Goal: Task Accomplishment & Management: Use online tool/utility

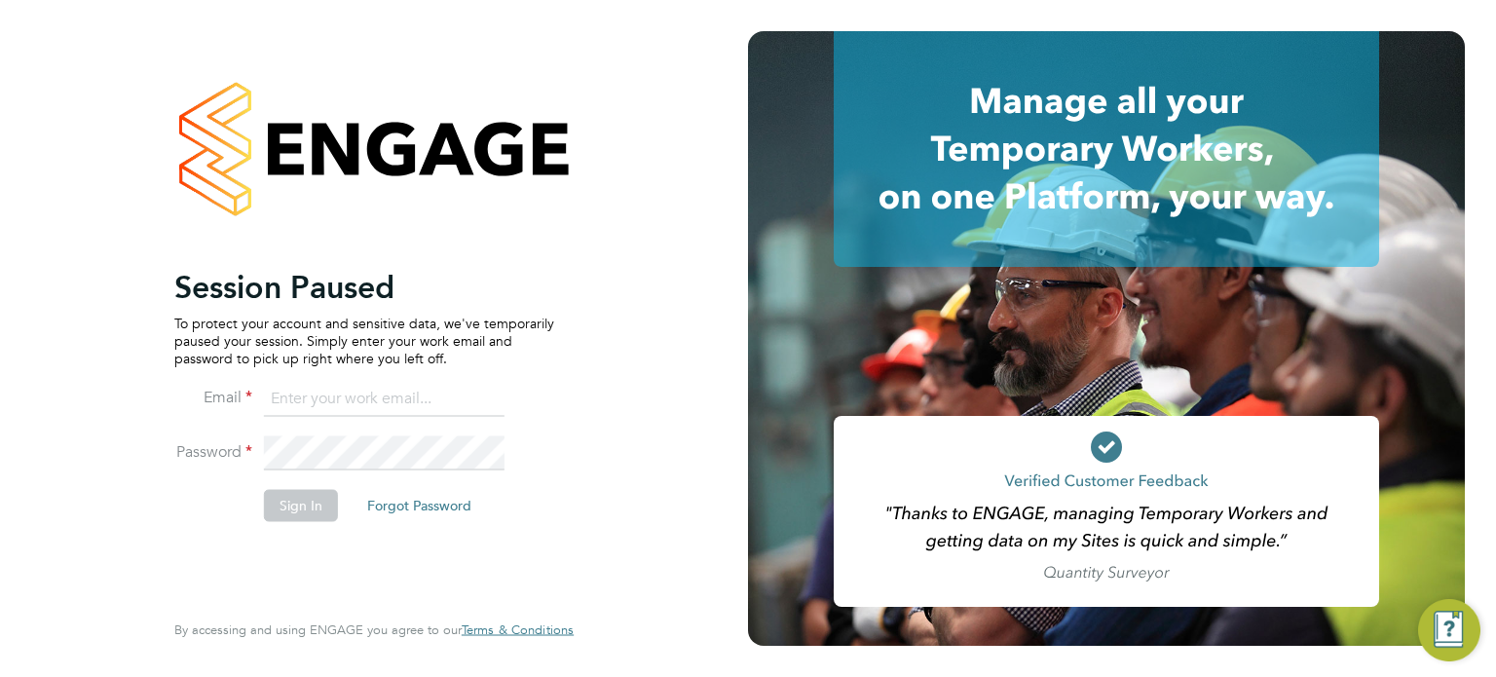
type input "[PERSON_NAME][EMAIL_ADDRESS][PERSON_NAME][DOMAIN_NAME]"
click at [284, 504] on button "Sign In" at bounding box center [301, 505] width 74 height 31
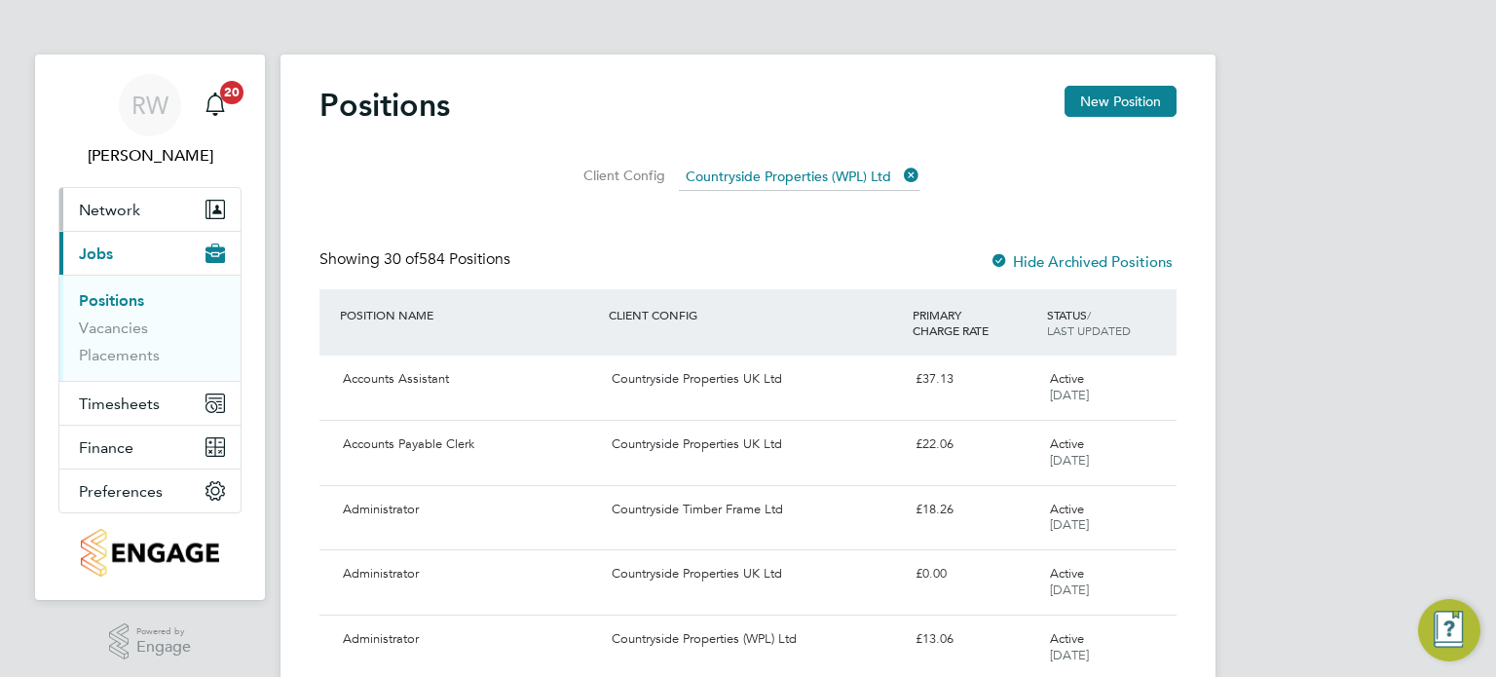
click at [99, 201] on span "Network" at bounding box center [109, 210] width 61 height 19
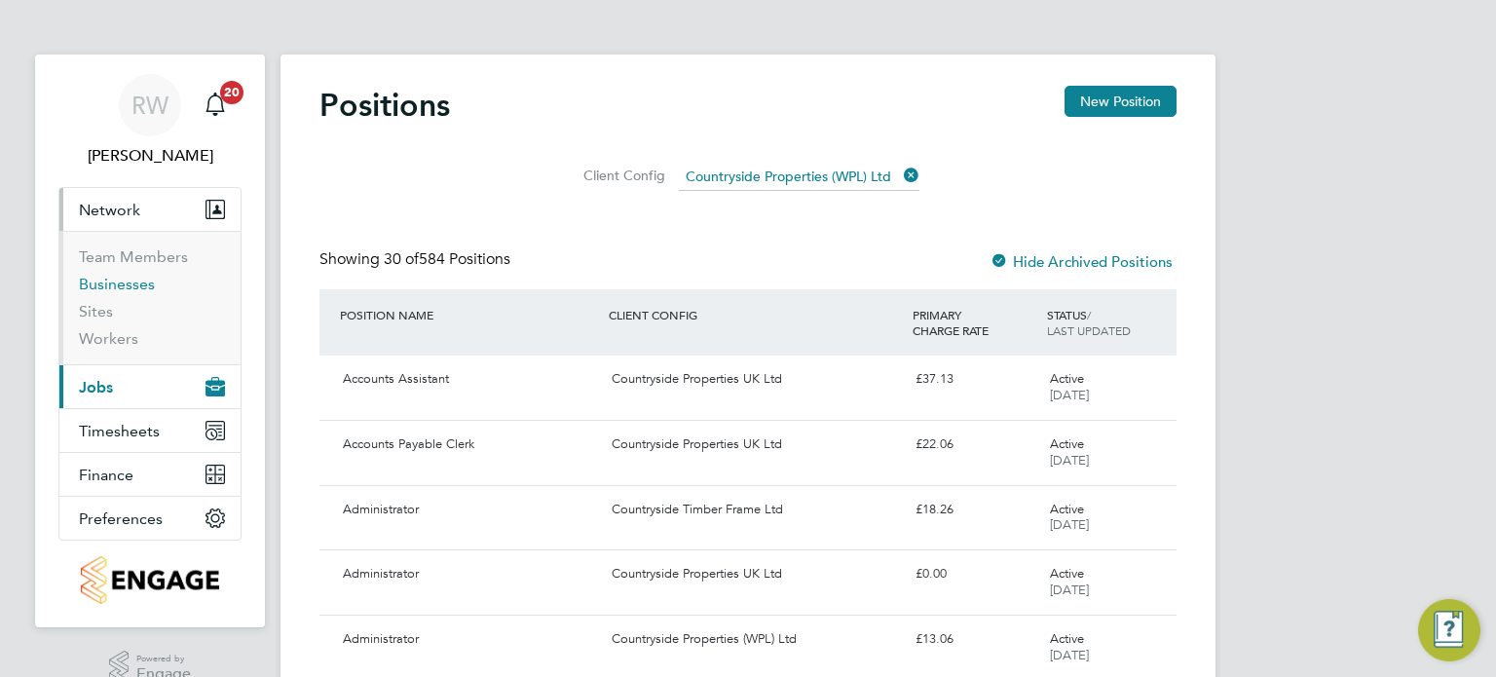
click at [127, 278] on link "Businesses" at bounding box center [117, 284] width 76 height 19
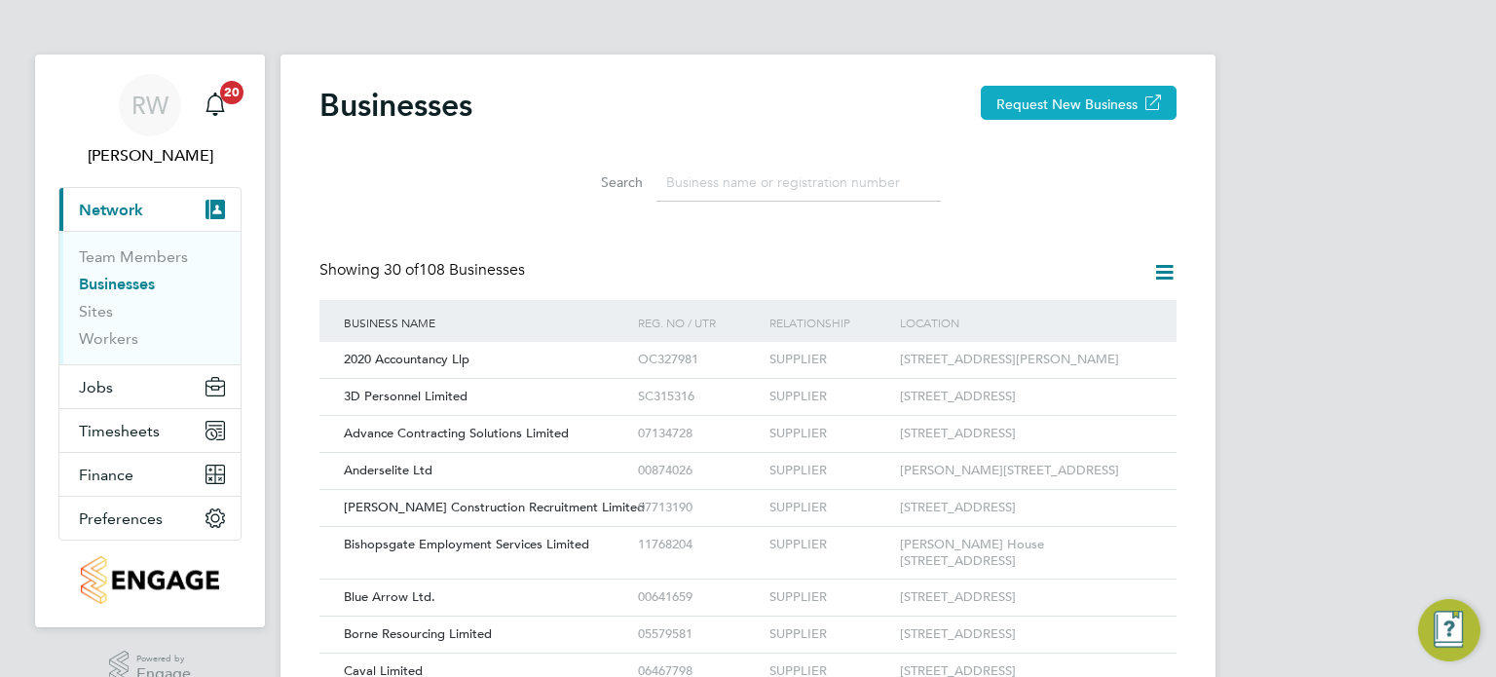
click at [1025, 86] on button "Request New Business" at bounding box center [1079, 103] width 196 height 34
